Goal: Task Accomplishment & Management: Use online tool/utility

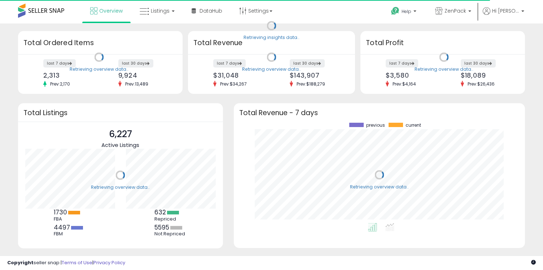
scroll to position [100, 277]
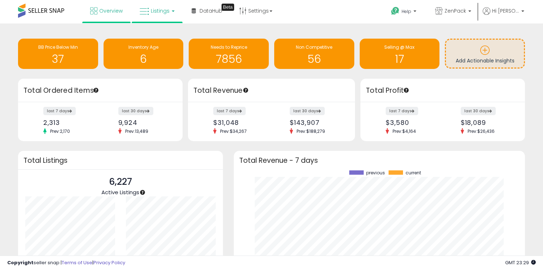
click at [162, 9] on span "Listings" at bounding box center [160, 10] width 19 height 7
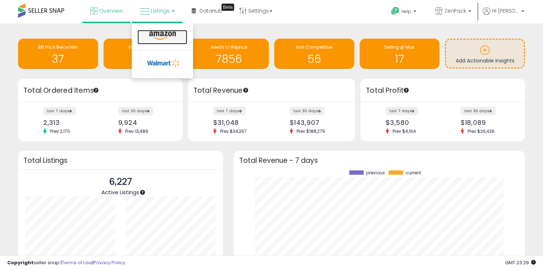
click at [163, 34] on icon at bounding box center [162, 35] width 31 height 9
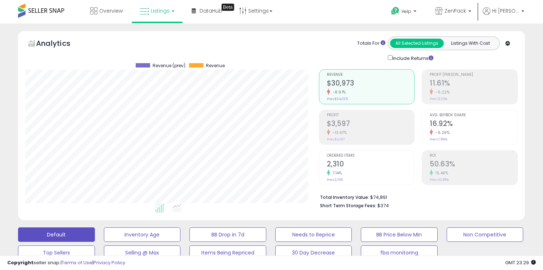
scroll to position [14, 0]
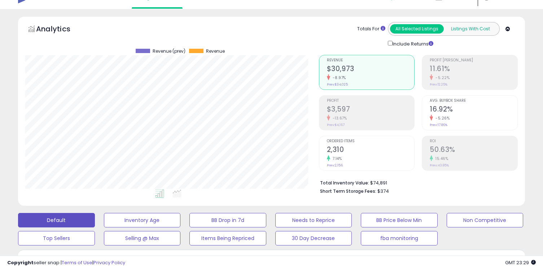
click at [477, 27] on button "Listings With Cost" at bounding box center [471, 28] width 54 height 9
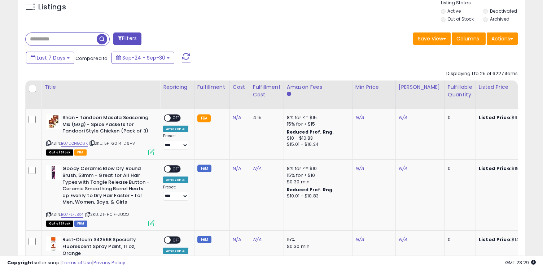
scroll to position [278, 0]
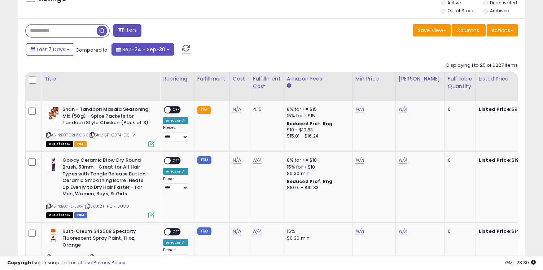
click at [152, 50] on span "Sep-24 - Sep-30" at bounding box center [143, 49] width 43 height 7
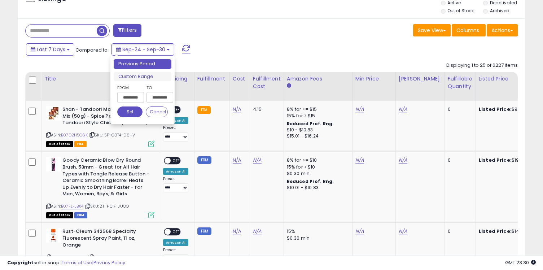
click at [245, 51] on div "Last 7 Days Compared to: Sep-24 - Sep-30" at bounding box center [209, 50] width 370 height 16
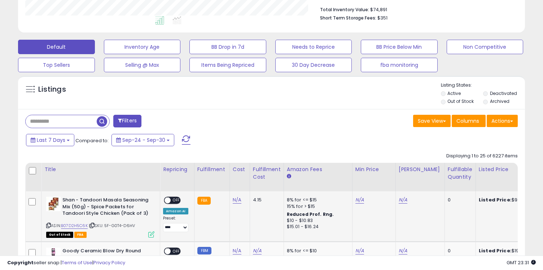
scroll to position [193, 0]
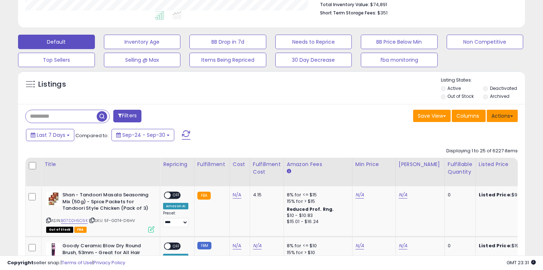
click at [498, 110] on button "Actions" at bounding box center [502, 116] width 31 height 12
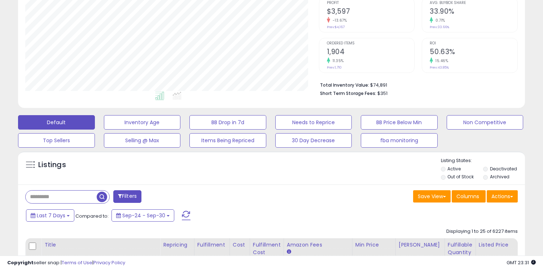
scroll to position [134, 0]
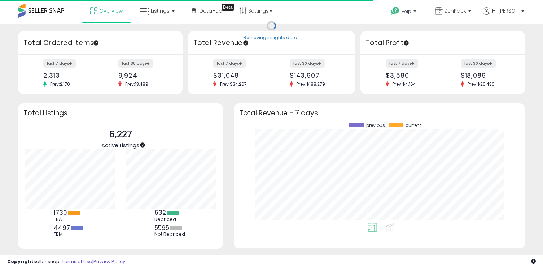
scroll to position [100, 277]
click at [153, 11] on span "Listings" at bounding box center [160, 10] width 19 height 7
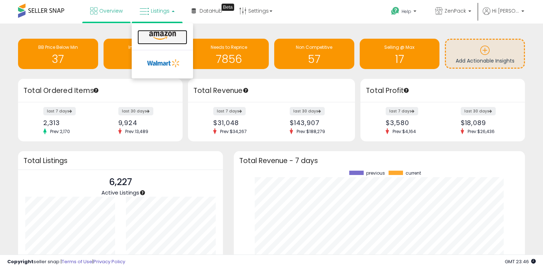
click at [160, 36] on icon at bounding box center [162, 35] width 31 height 9
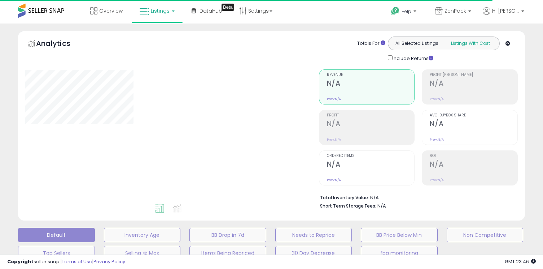
click at [472, 43] on button "Listings With Cost" at bounding box center [471, 43] width 54 height 9
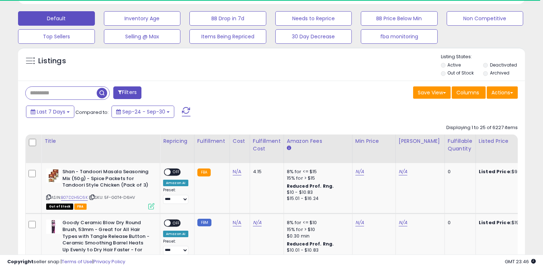
scroll to position [215, 0]
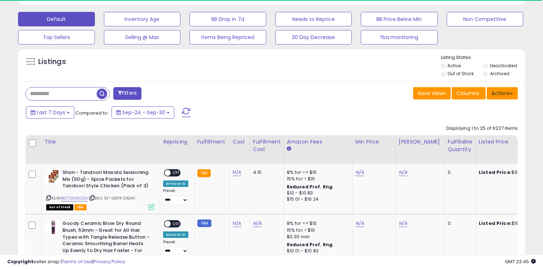
click at [515, 93] on button "Actions" at bounding box center [502, 93] width 31 height 12
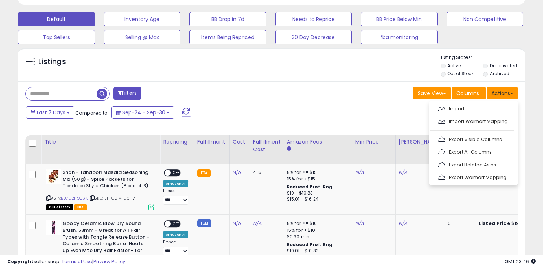
scroll to position [148, 293]
click at [145, 112] on span "Sep-24 - Sep-30" at bounding box center [143, 112] width 43 height 7
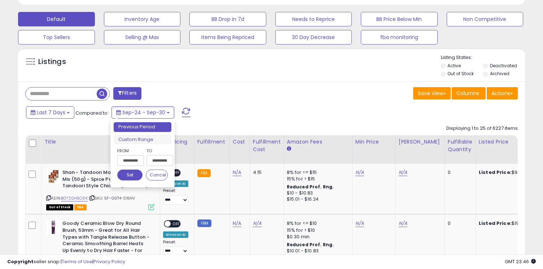
click at [124, 160] on input "**********" at bounding box center [130, 160] width 27 height 11
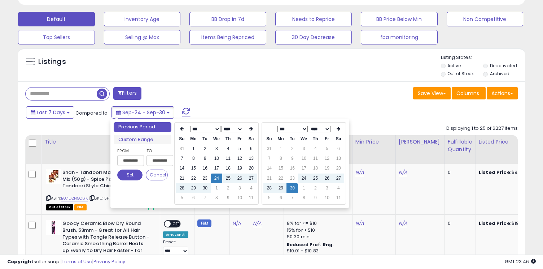
type input "**********"
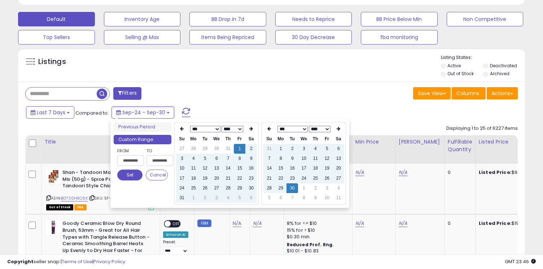
click at [153, 160] on input "**********" at bounding box center [160, 160] width 27 height 11
type input "**********"
click at [127, 175] on button "Set" at bounding box center [129, 174] width 25 height 11
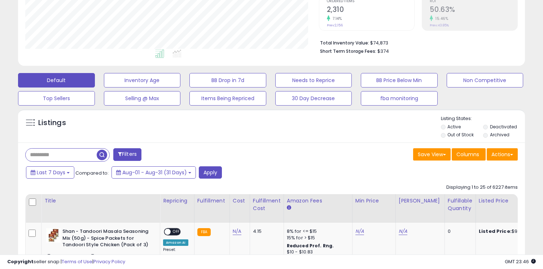
scroll to position [222, 0]
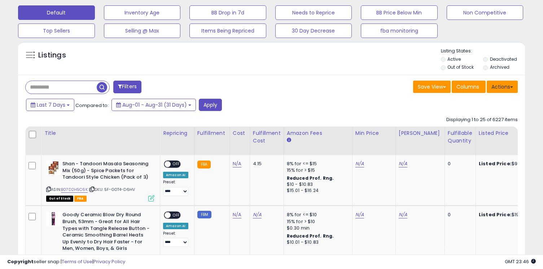
click at [501, 86] on button "Actions" at bounding box center [502, 86] width 31 height 12
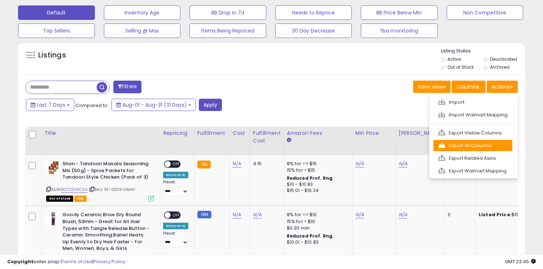
click at [489, 143] on link "Export All Columns" at bounding box center [472, 145] width 79 height 11
